Goal: Task Accomplishment & Management: Manage account settings

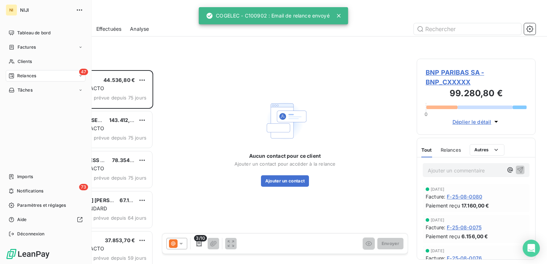
scroll to position [189, 113]
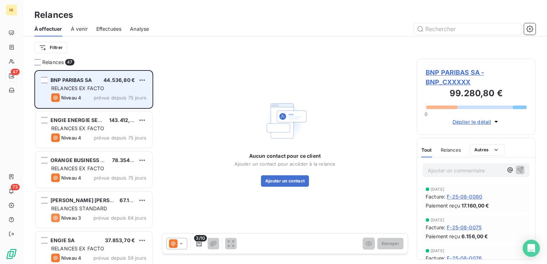
click at [100, 88] on span "RELANCES EX FACTO" at bounding box center [77, 88] width 53 height 6
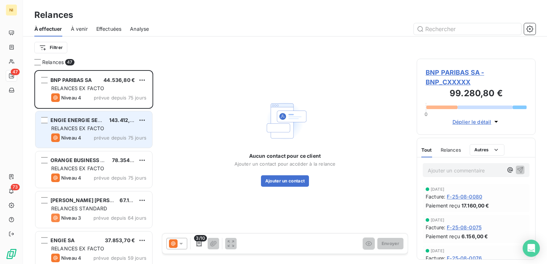
click at [77, 125] on span "RELANCES EX FACTO" at bounding box center [77, 128] width 53 height 6
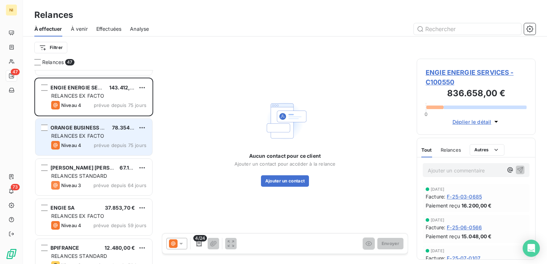
scroll to position [72, 0]
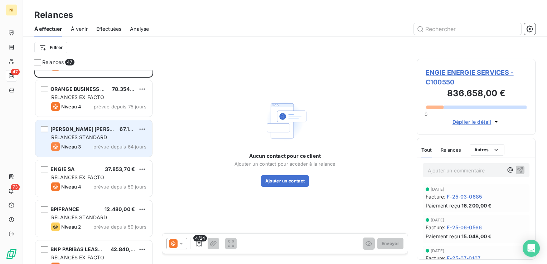
click at [80, 133] on div "[PERSON_NAME] [PERSON_NAME] FRANCE SAS 67.155,00 € RELANCES STANDARD Niveau 3 p…" at bounding box center [93, 138] width 117 height 36
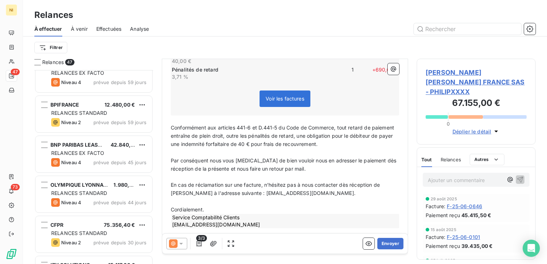
scroll to position [179, 0]
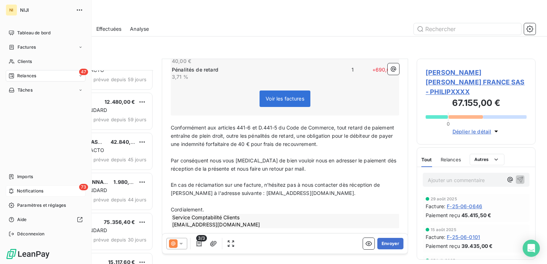
click at [42, 190] on span "Notifications" at bounding box center [30, 191] width 26 height 6
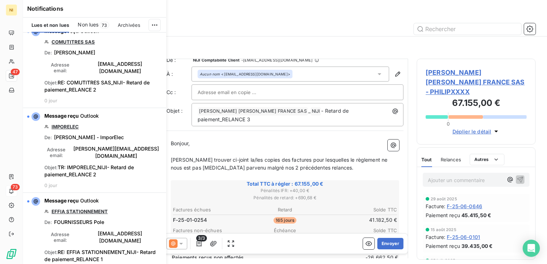
scroll to position [0, 0]
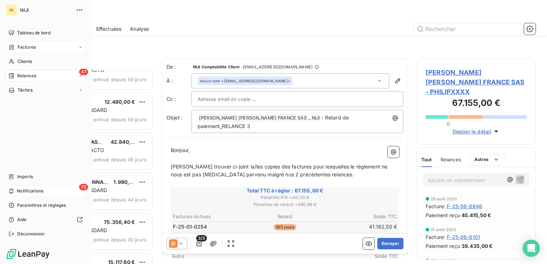
click at [43, 49] on div "Factures" at bounding box center [46, 47] width 80 height 11
